Goal: Information Seeking & Learning: Learn about a topic

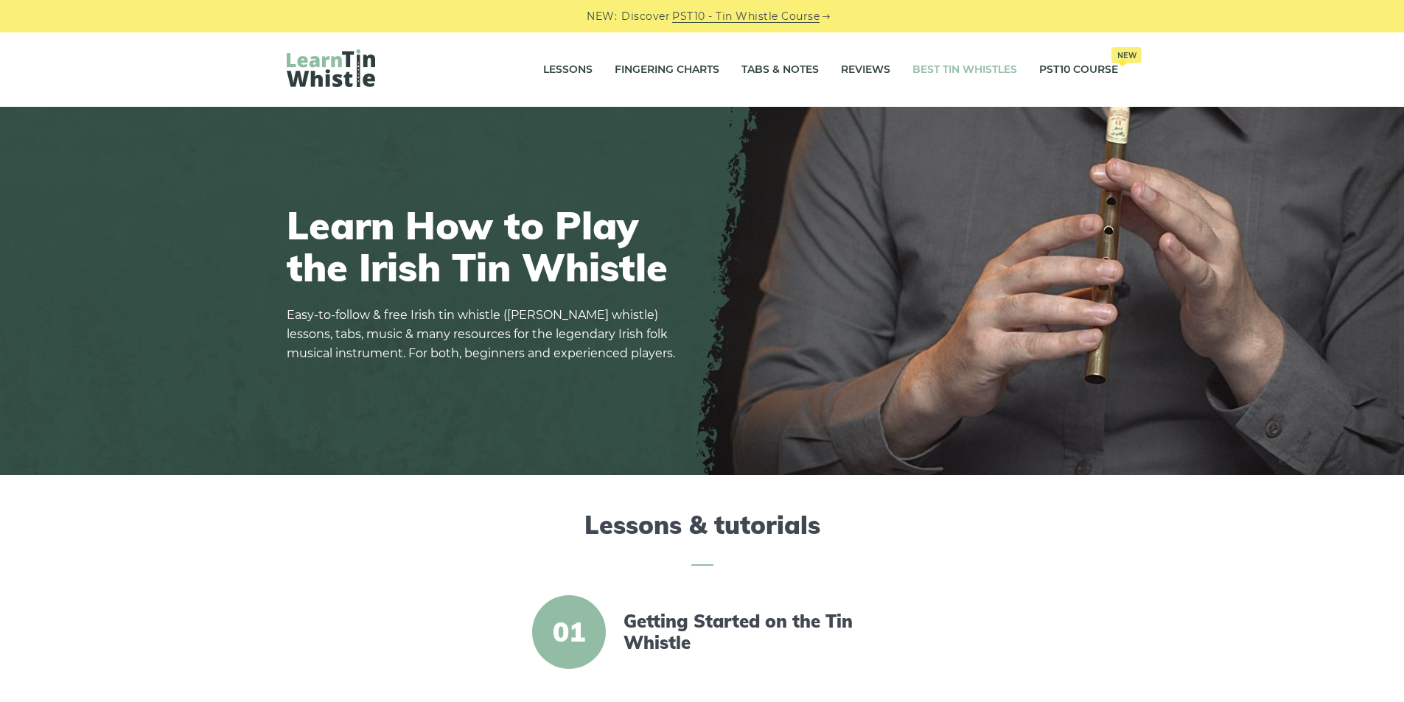
click at [959, 66] on link "Best Tin Whistles" at bounding box center [964, 70] width 105 height 37
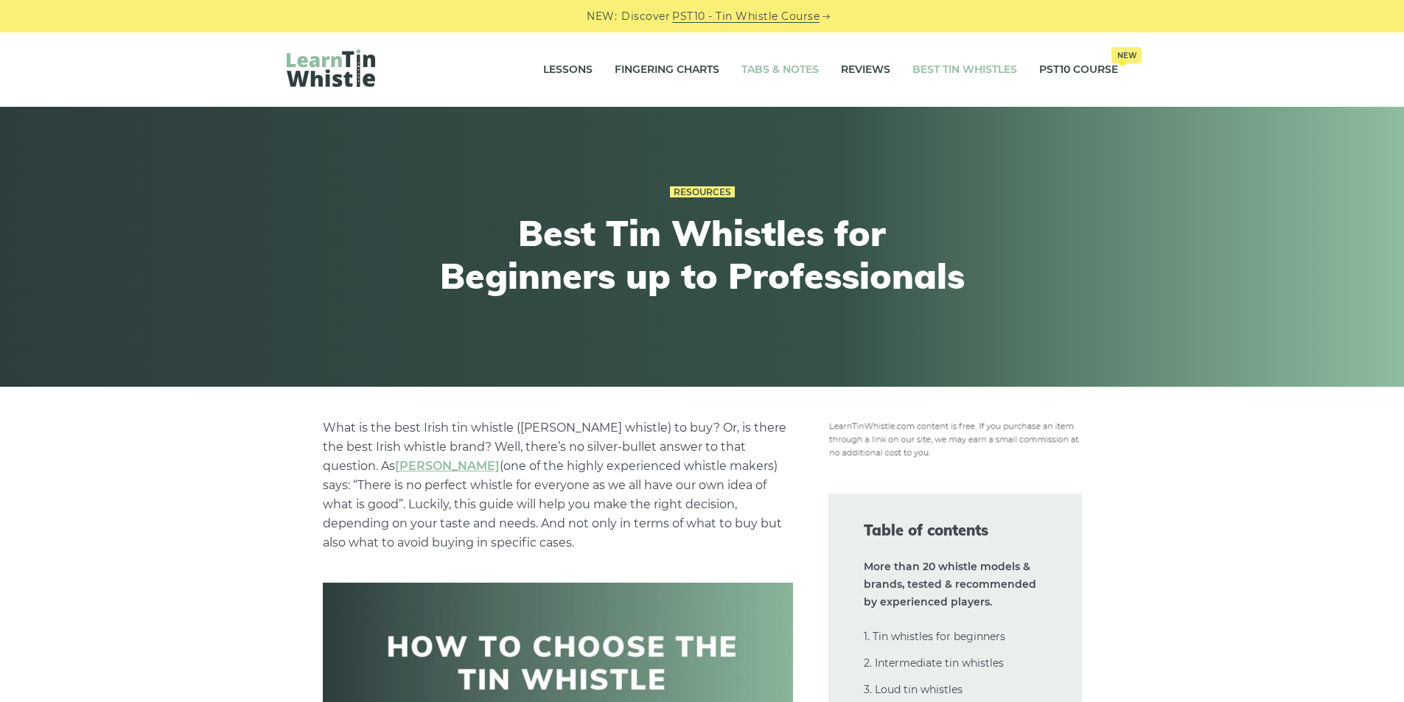
click at [777, 72] on link "Tabs & Notes" at bounding box center [779, 70] width 77 height 37
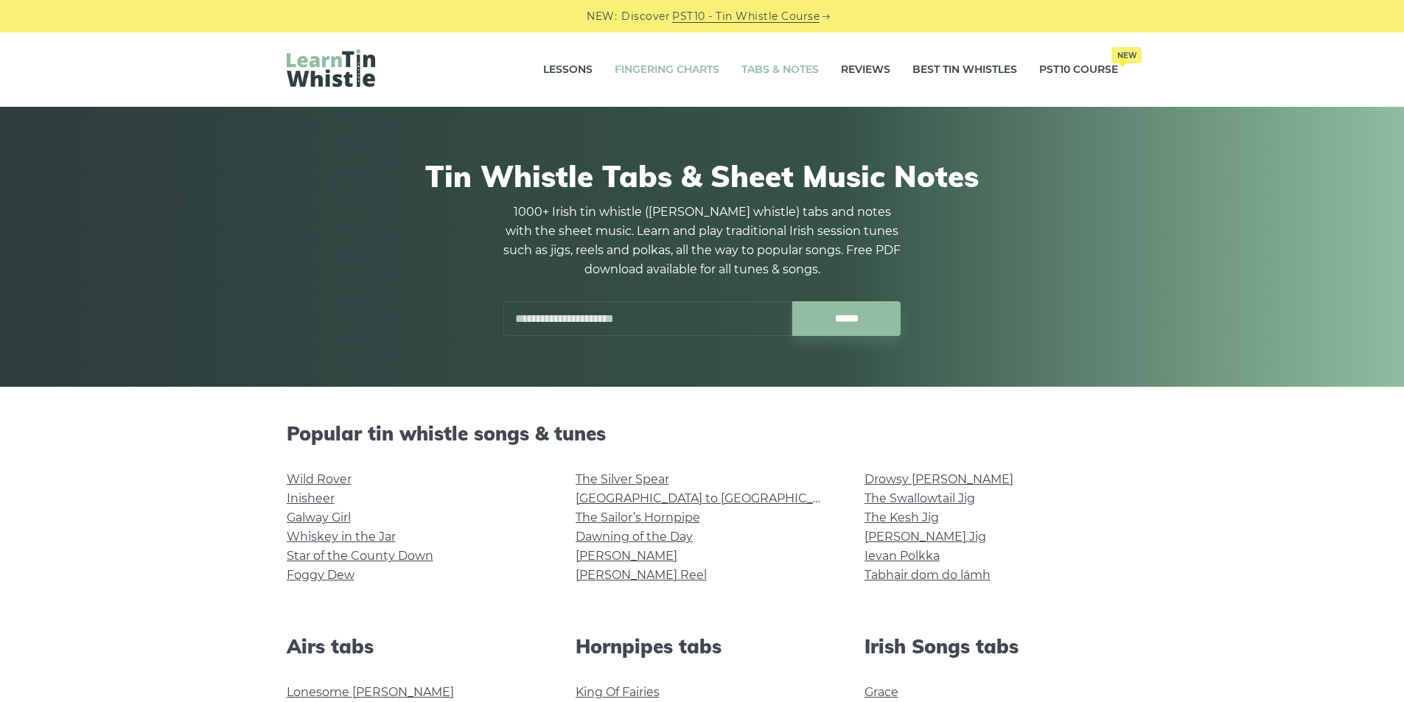
click at [674, 71] on link "Fingering Charts" at bounding box center [667, 70] width 105 height 37
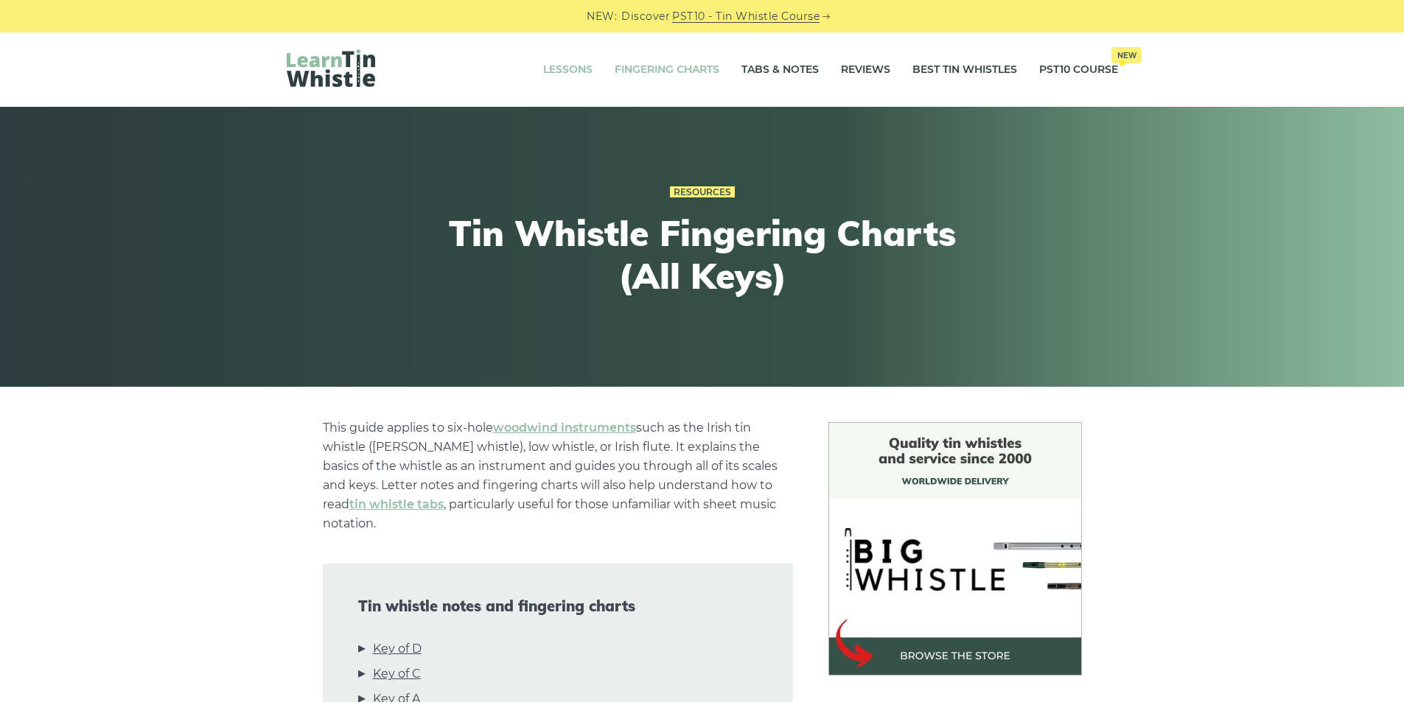
click at [564, 69] on link "Lessons" at bounding box center [567, 70] width 49 height 37
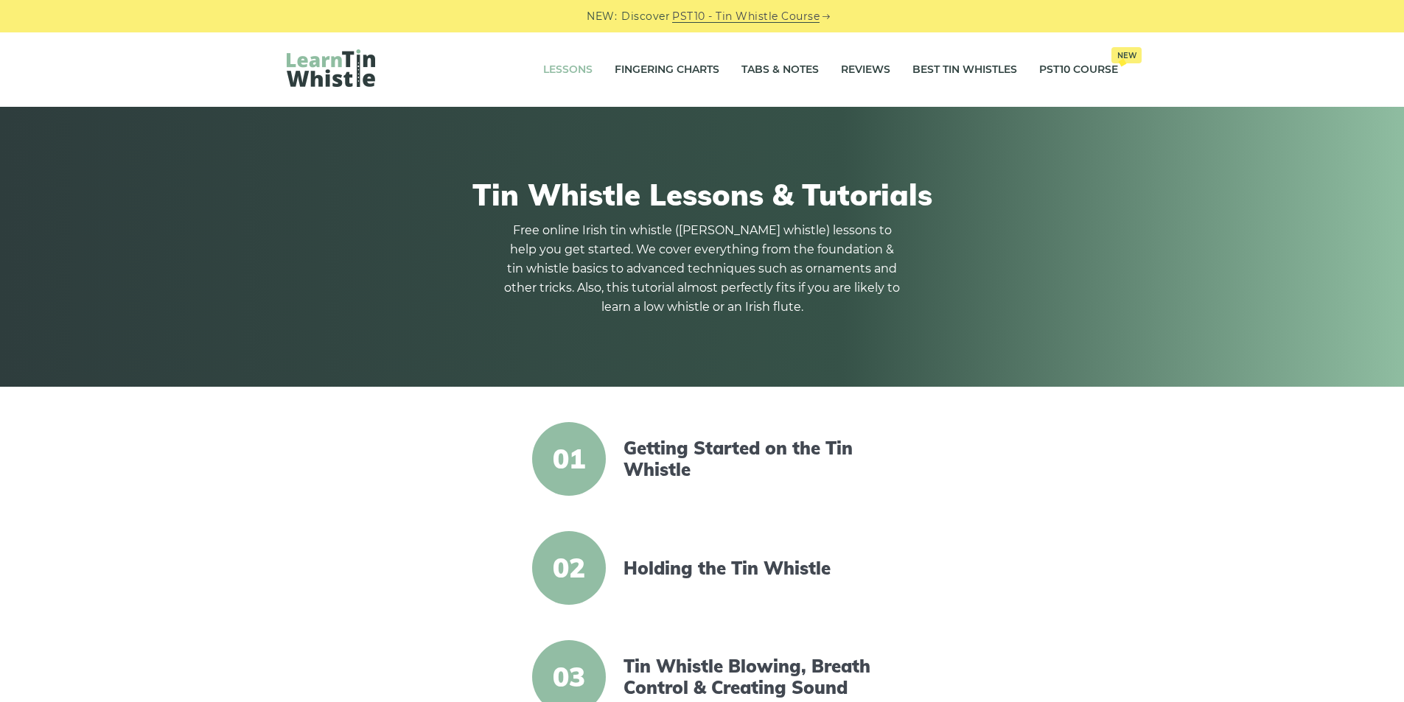
click at [328, 74] on img at bounding box center [331, 68] width 88 height 38
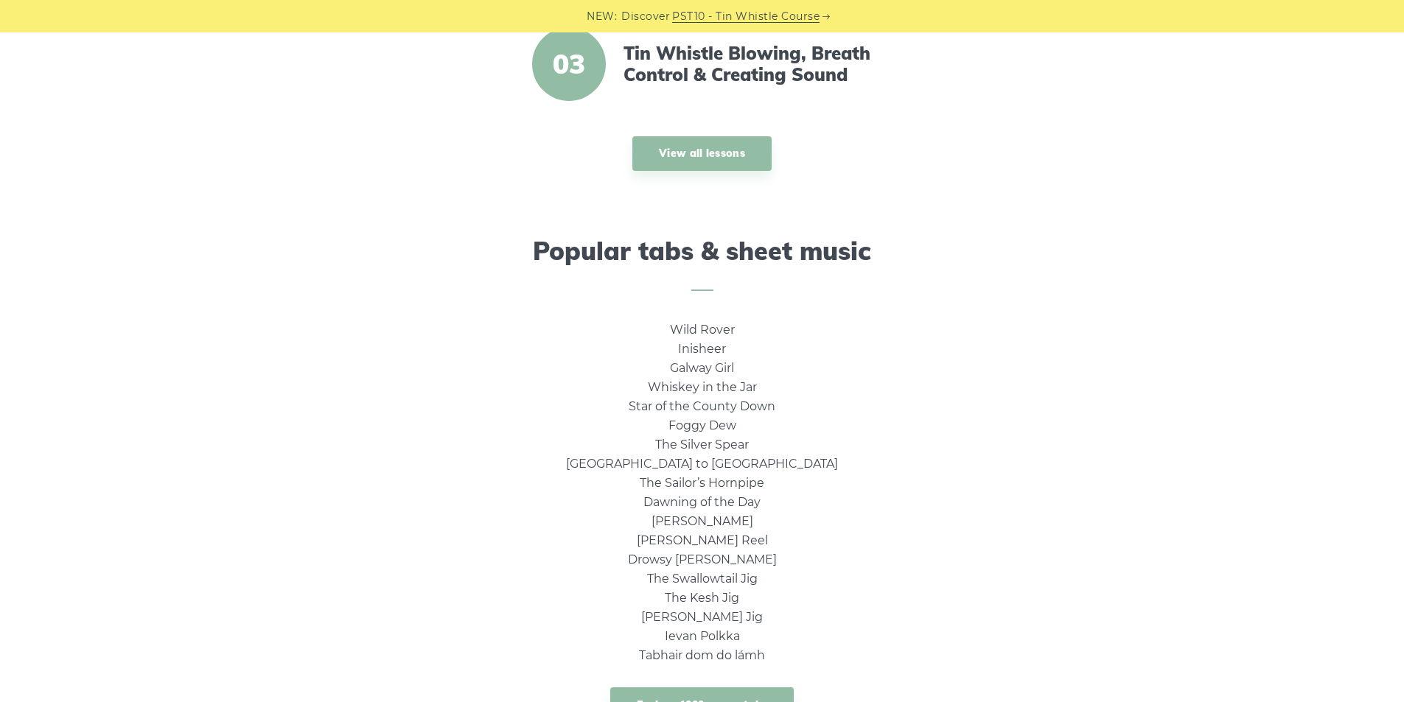
scroll to position [884, 0]
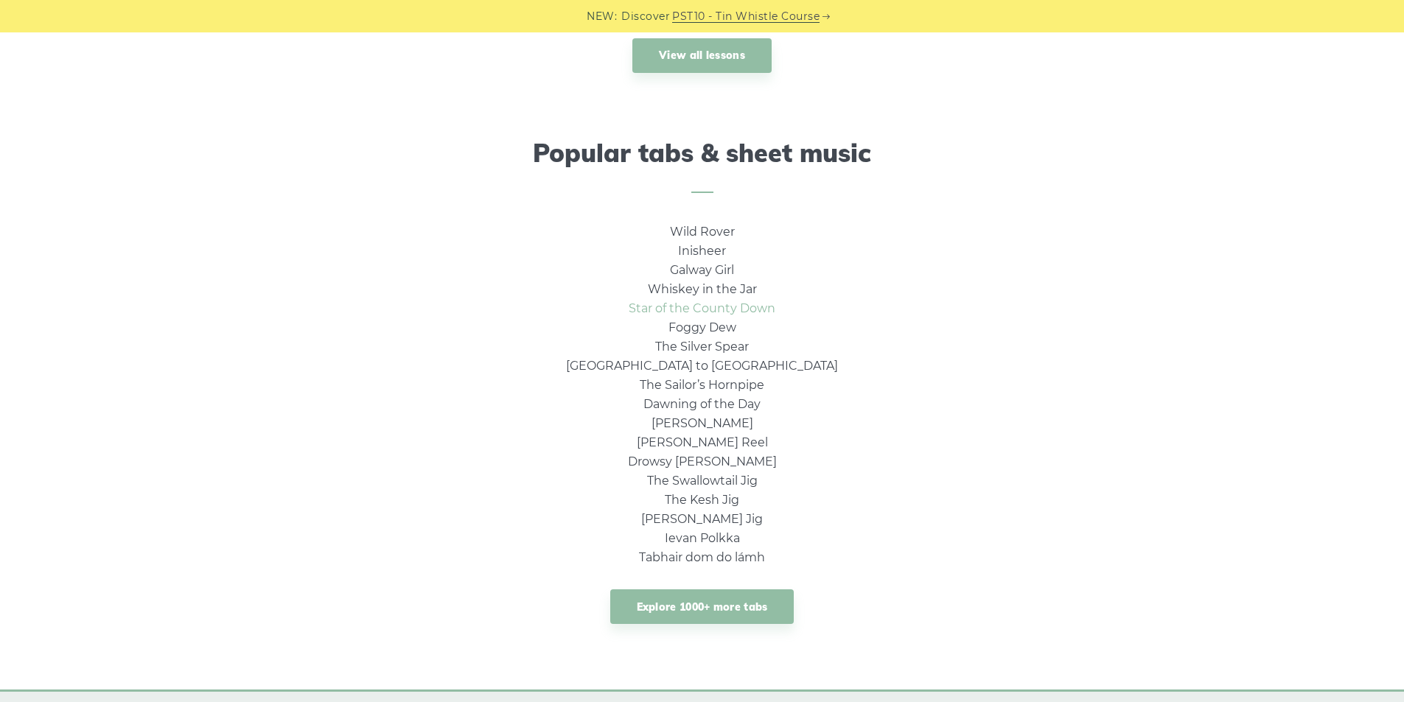
click at [693, 309] on link "Star of the County Down" at bounding box center [702, 308] width 147 height 14
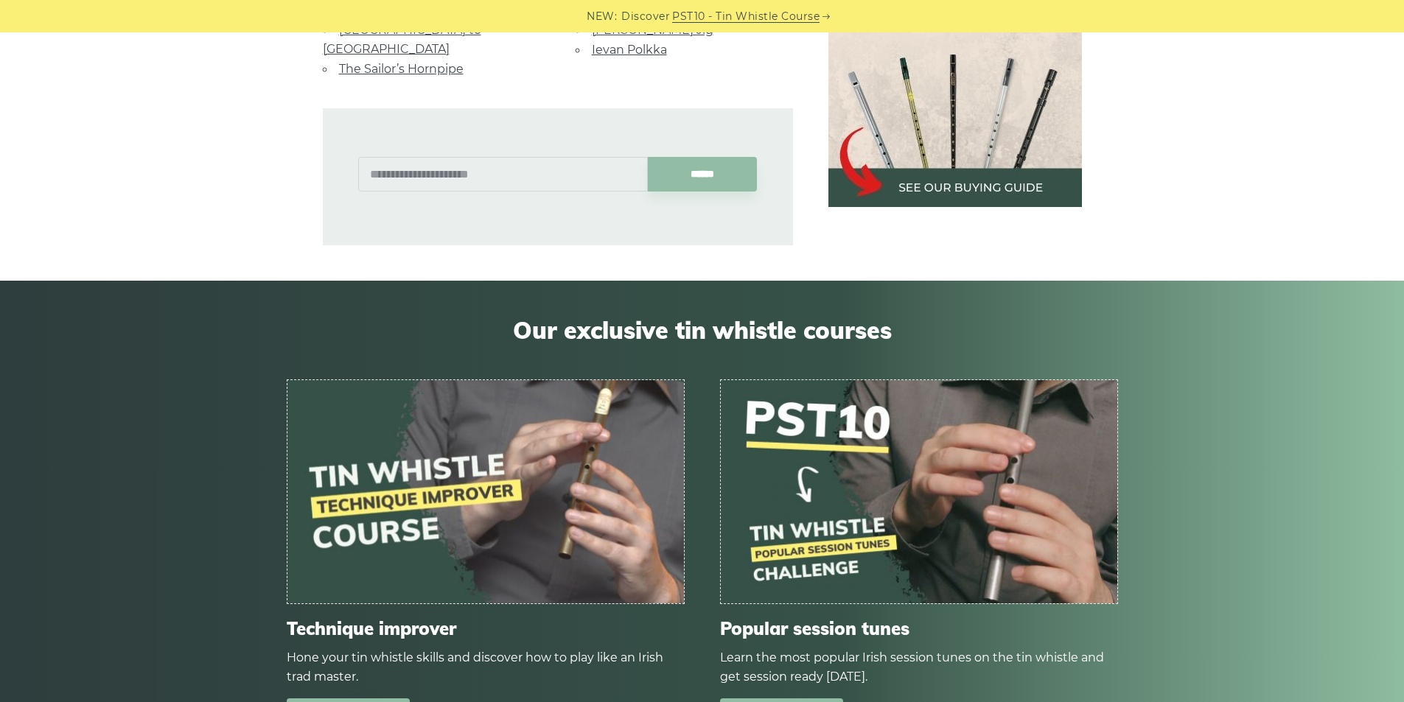
scroll to position [1542, 0]
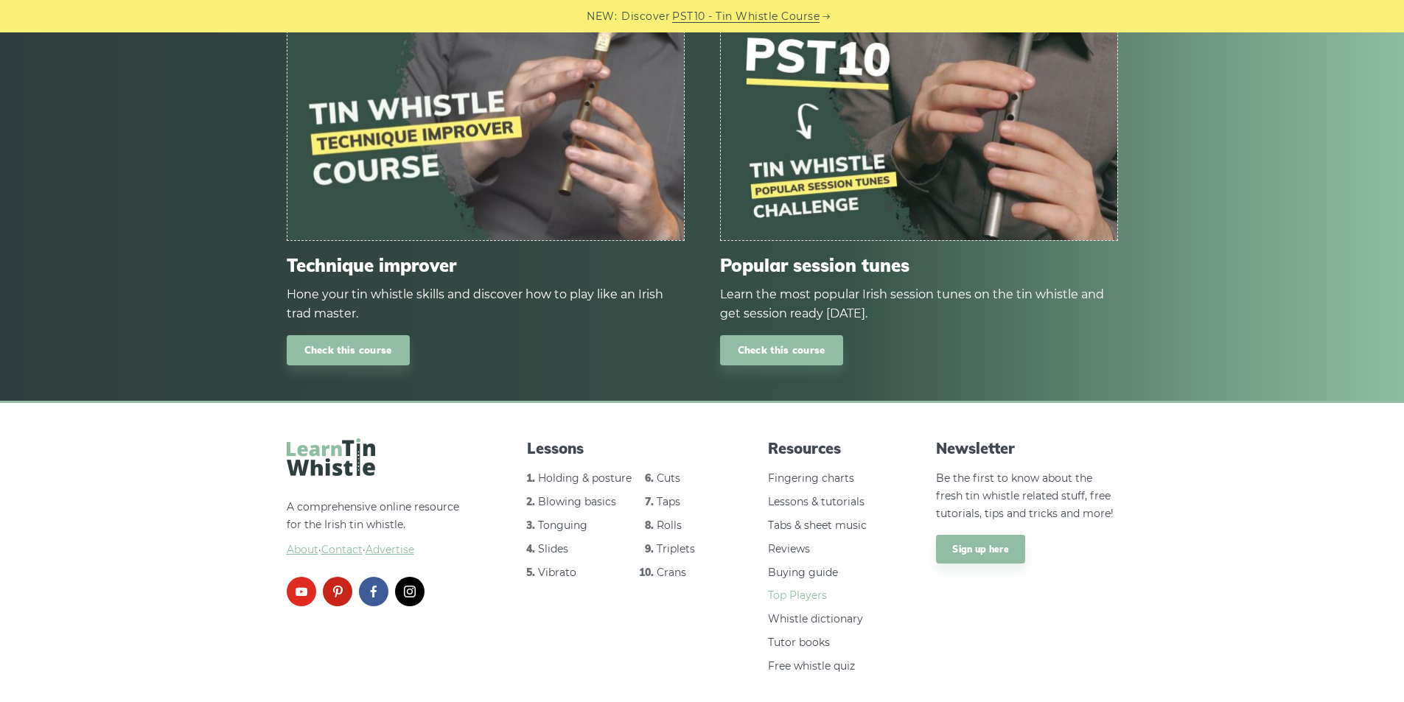
click at [793, 589] on link "Top Players" at bounding box center [797, 595] width 59 height 13
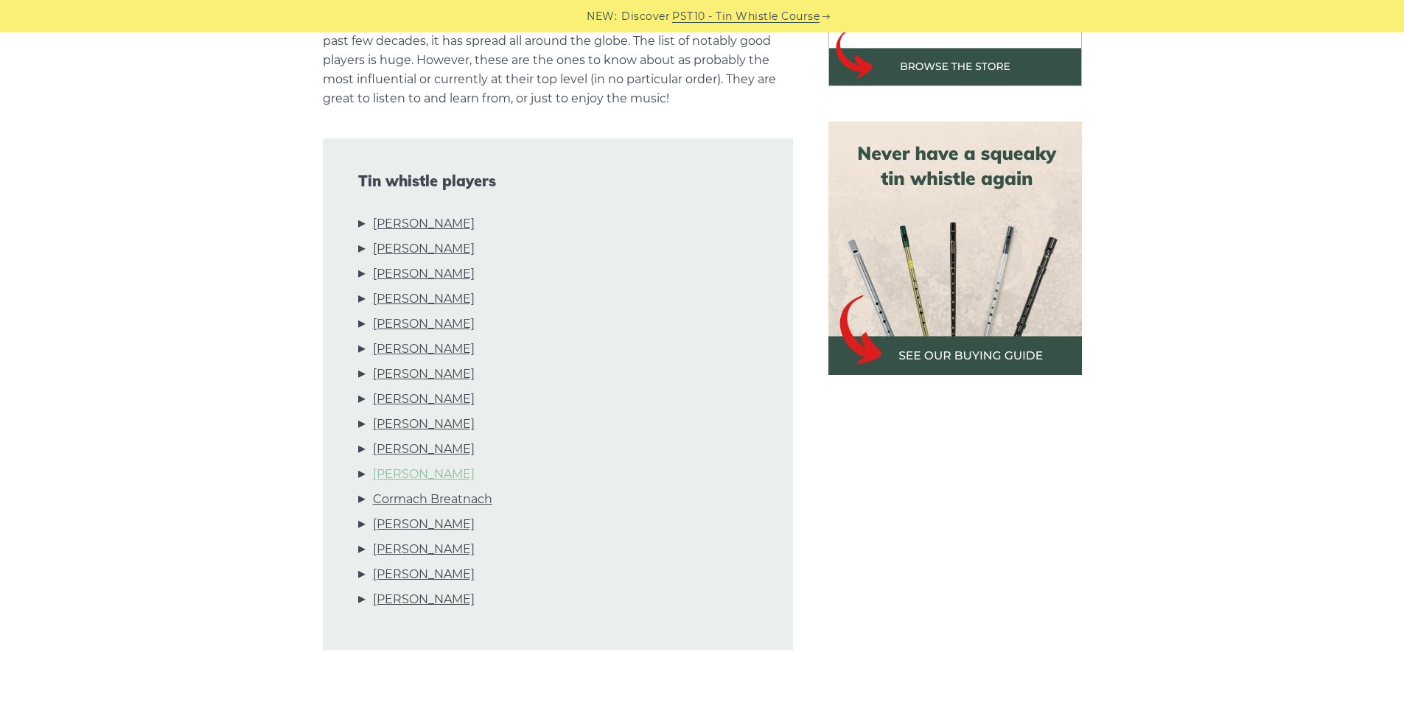
scroll to position [687, 0]
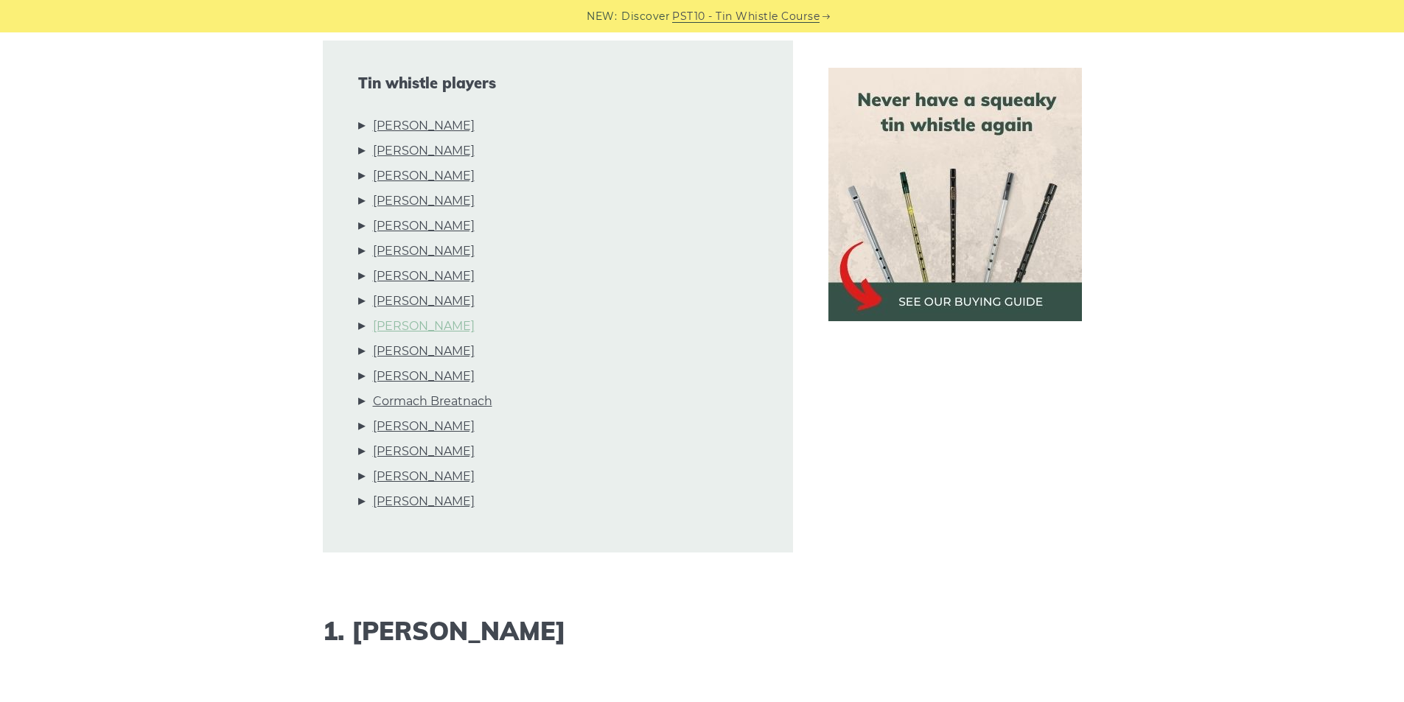
click at [424, 326] on link "Alan Doherty" at bounding box center [424, 326] width 102 height 19
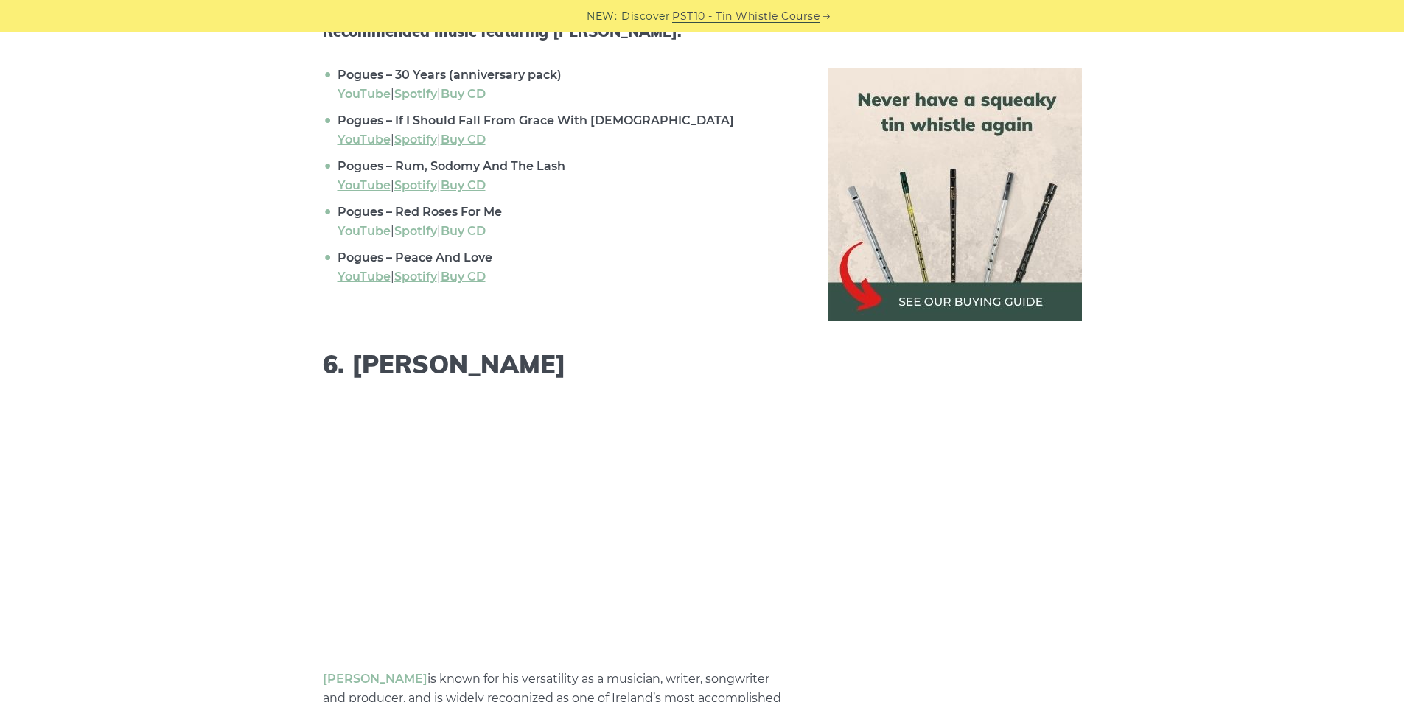
scroll to position [5100, 0]
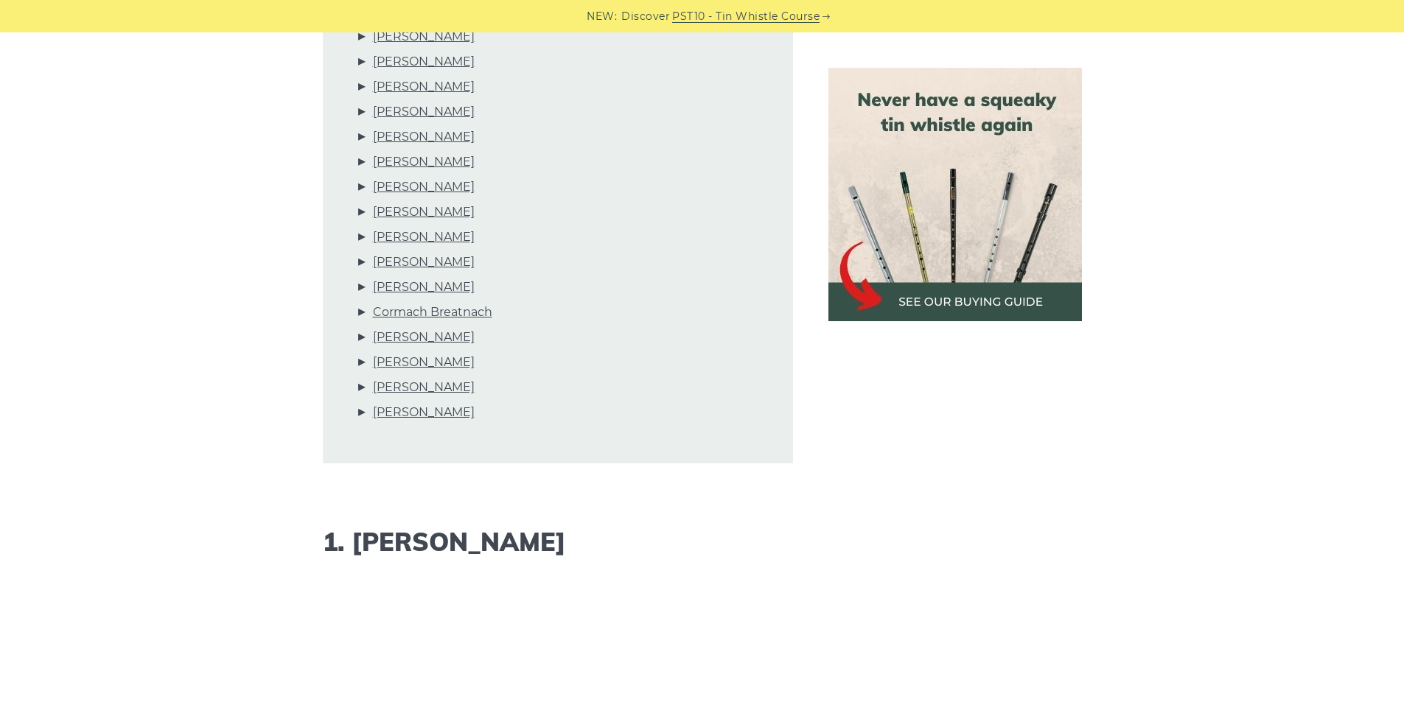
scroll to position [581, 0]
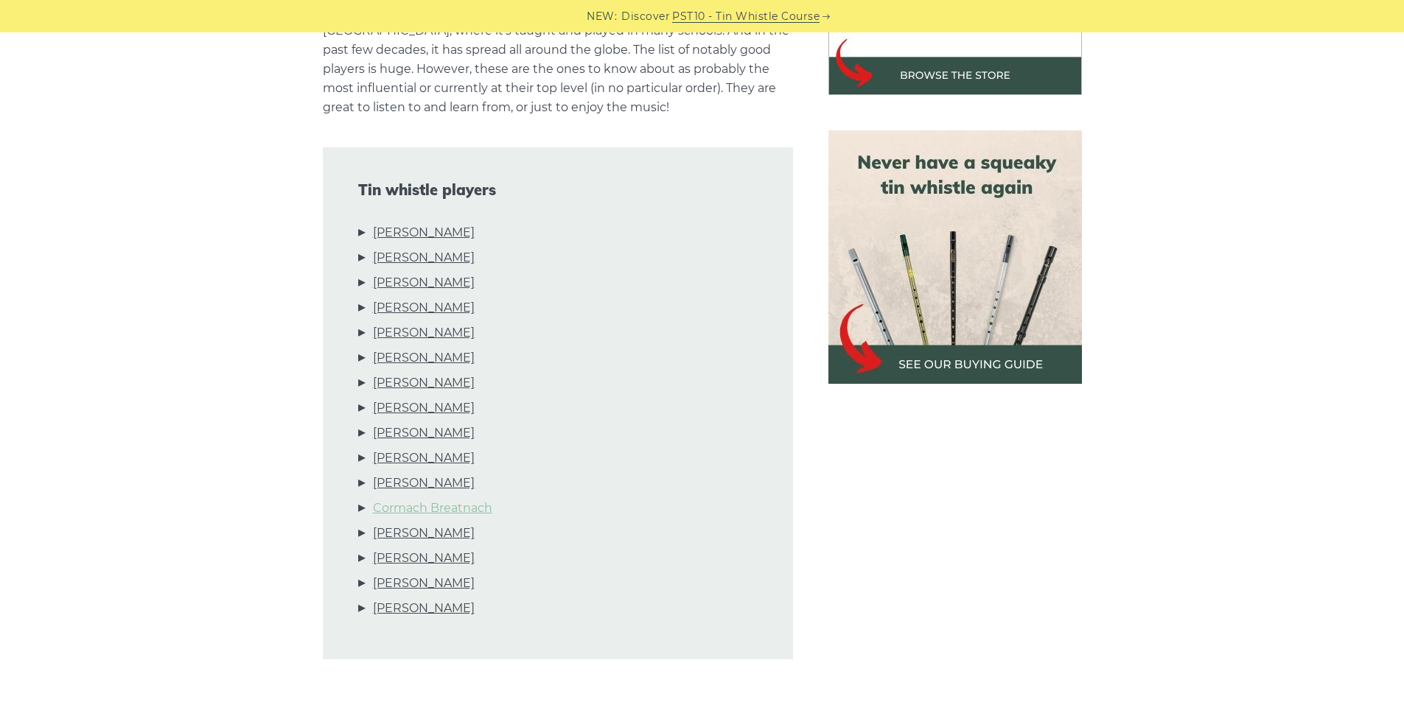
drag, startPoint x: 434, startPoint y: 509, endPoint x: 362, endPoint y: 510, distance: 72.2
click at [434, 510] on link "Cormach Breatnach" at bounding box center [432, 508] width 119 height 19
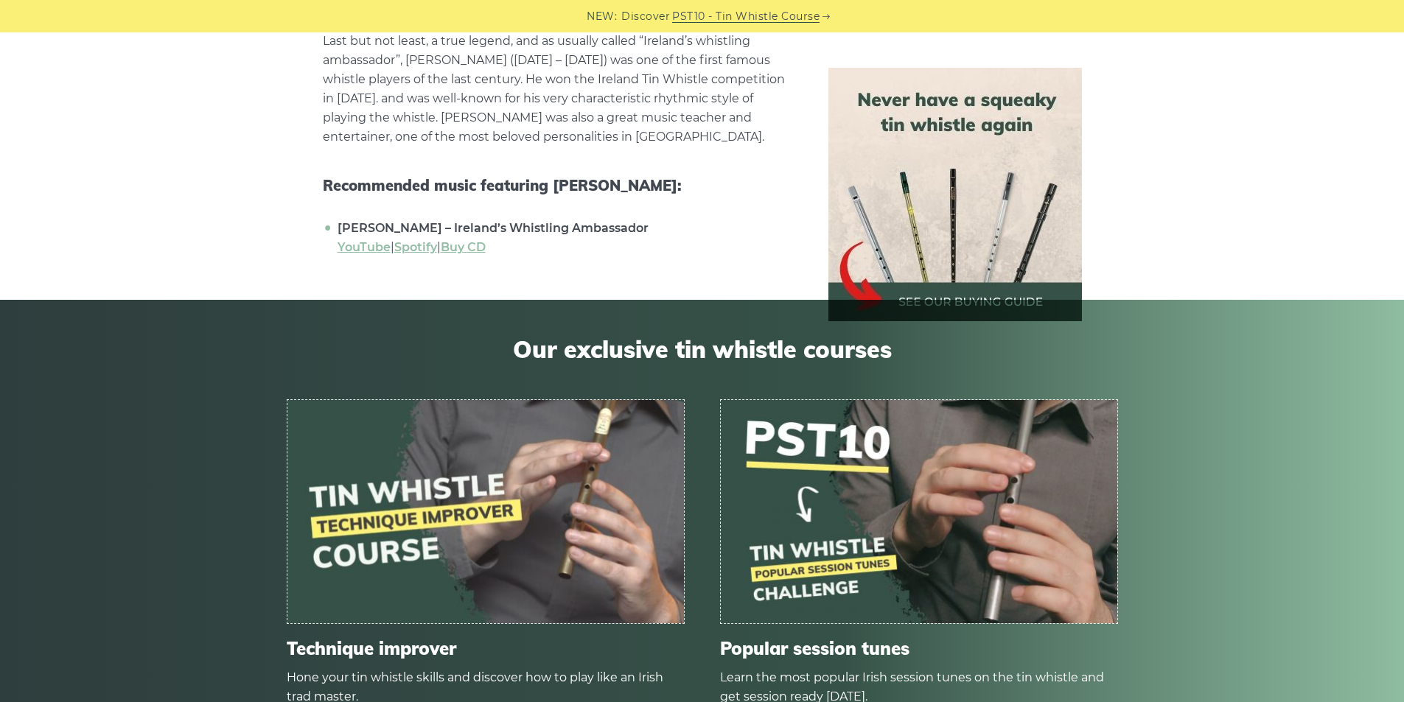
scroll to position [12597, 0]
